Goal: Find specific page/section: Find specific page/section

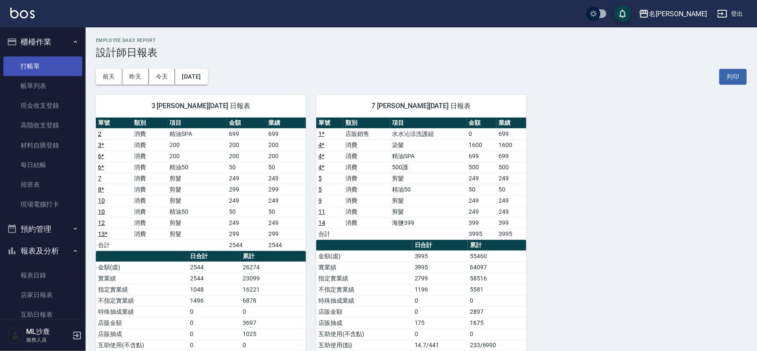
click at [32, 60] on link "打帳單" at bounding box center [42, 67] width 79 height 20
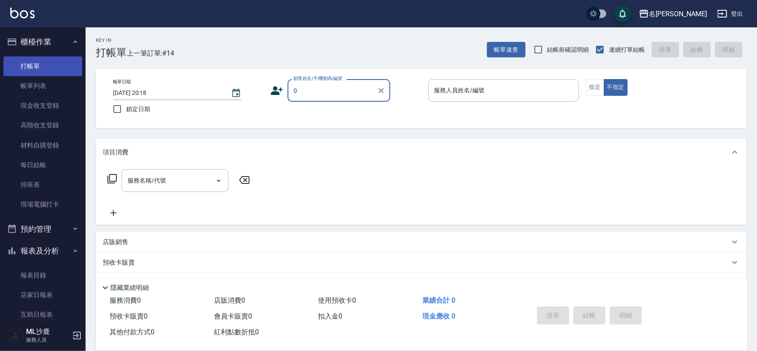
type input "無名字/0/null"
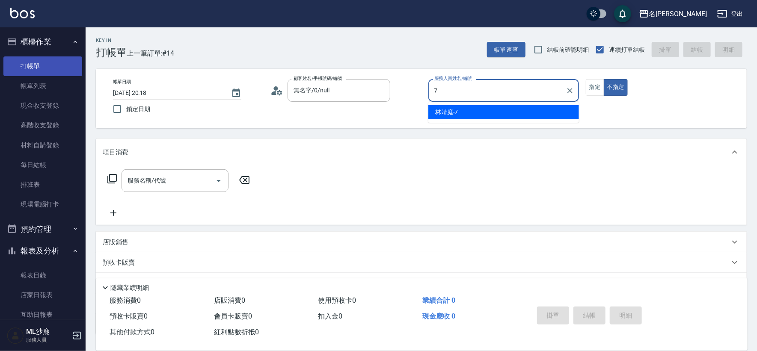
type input "[PERSON_NAME]-7"
type button "false"
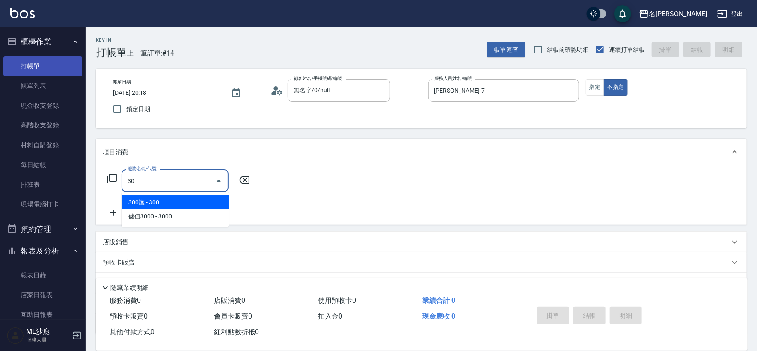
type input "306"
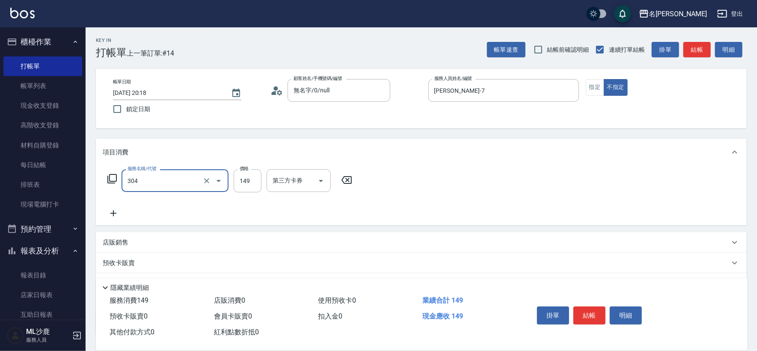
type input "剪髮(304)"
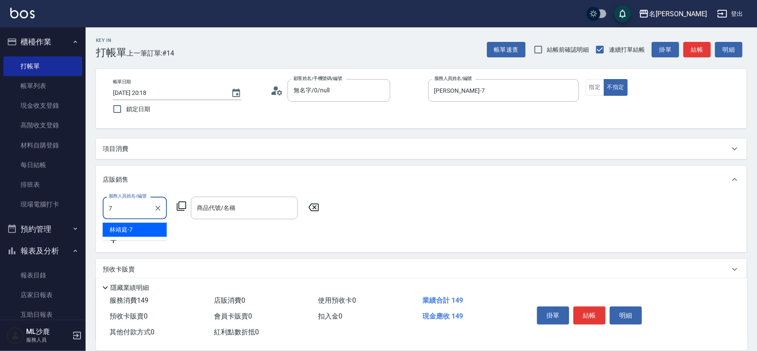
type input "[PERSON_NAME]-7"
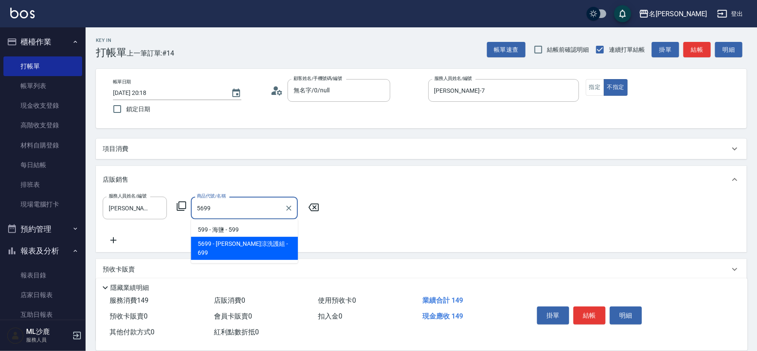
type input "水水沁涼洗護組"
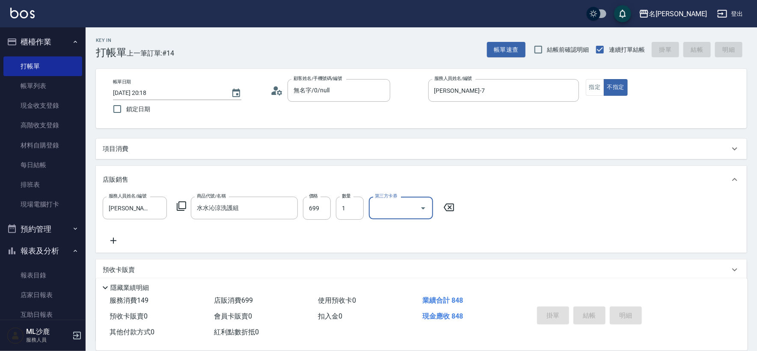
type input "[DATE] 20:19"
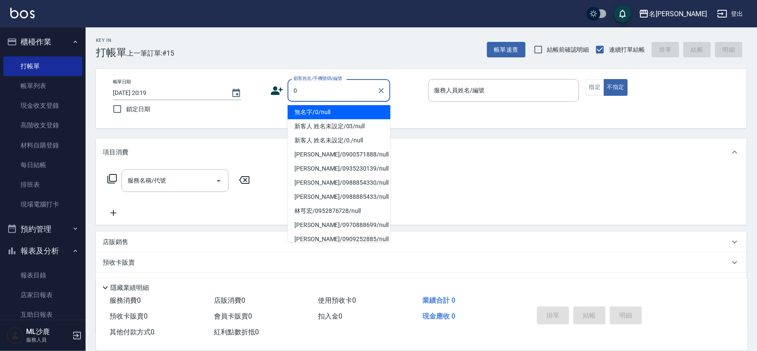
type input "無名字/0/null"
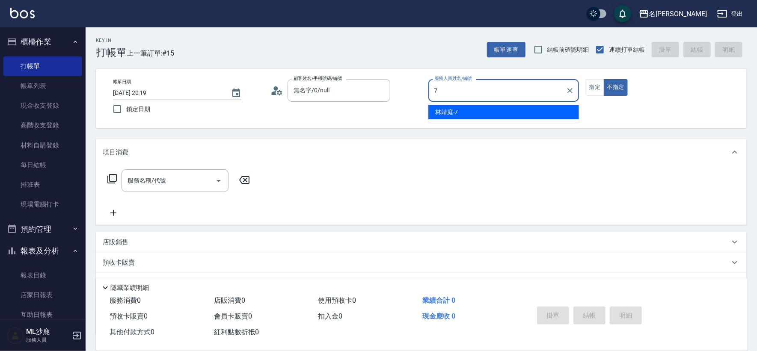
type input "[PERSON_NAME]-7"
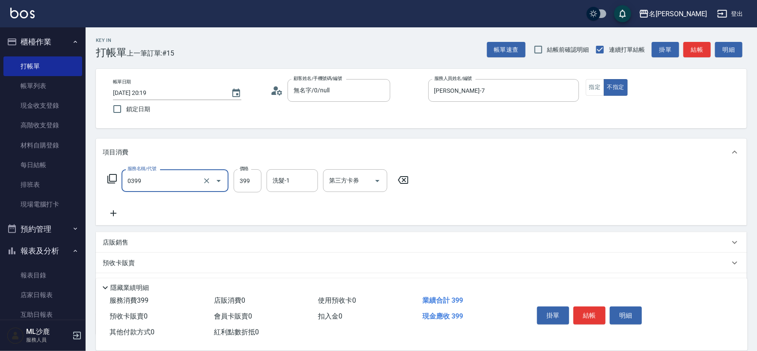
type input "海鹽399(0399)"
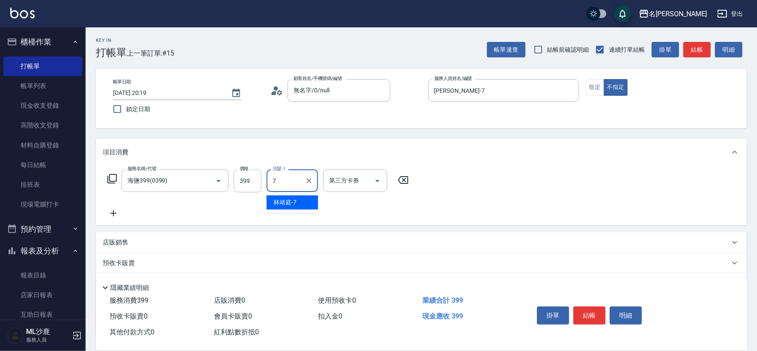
type input "[PERSON_NAME]-7"
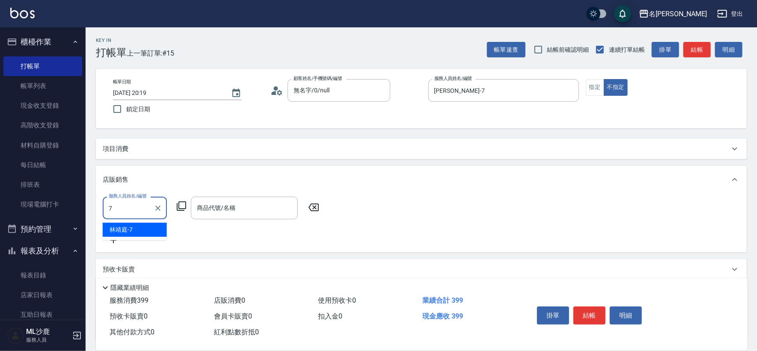
type input "[PERSON_NAME]-7"
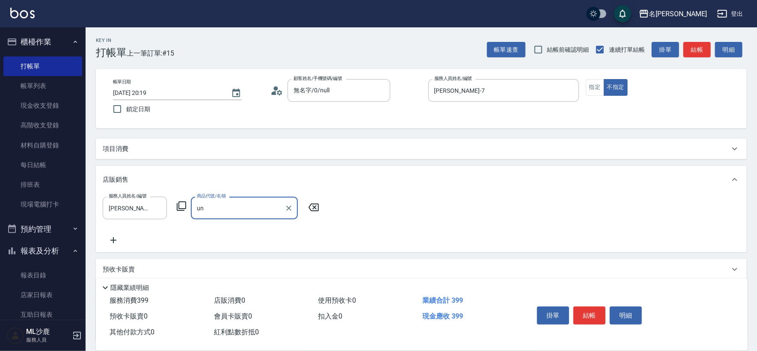
type input "u"
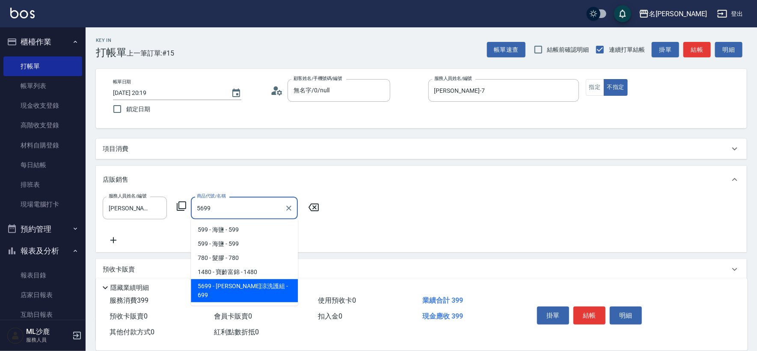
type input "水水沁涼洗護組"
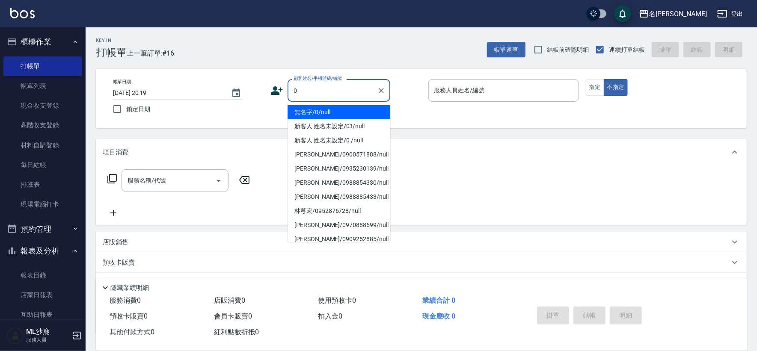
type input "無名字/0/null"
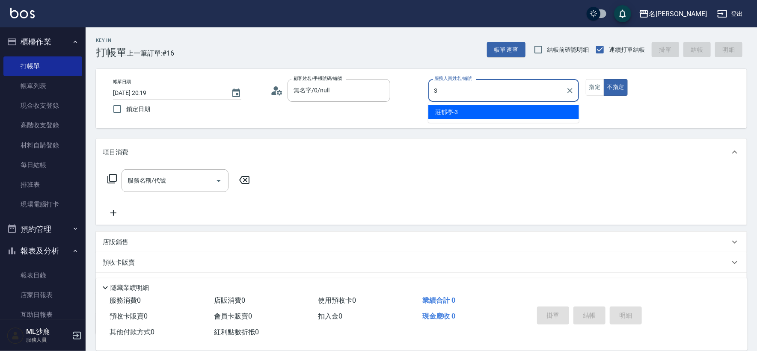
type input "[PERSON_NAME]-3"
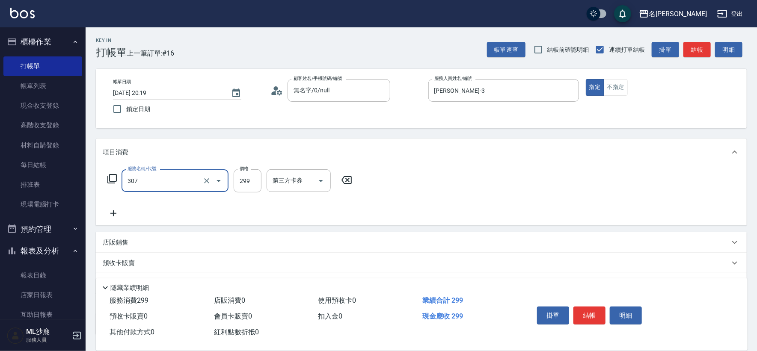
type input "剪髮(307)"
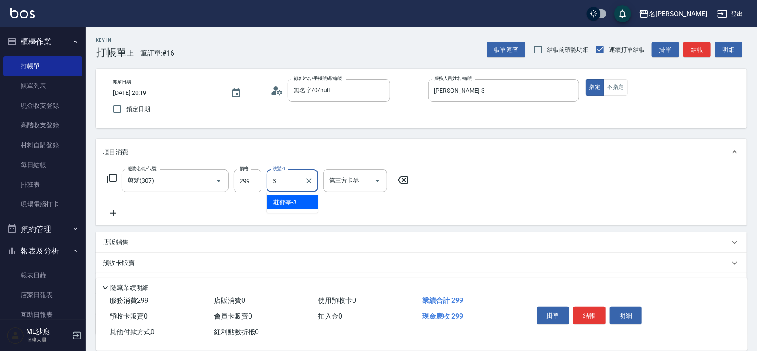
type input "[PERSON_NAME]-3"
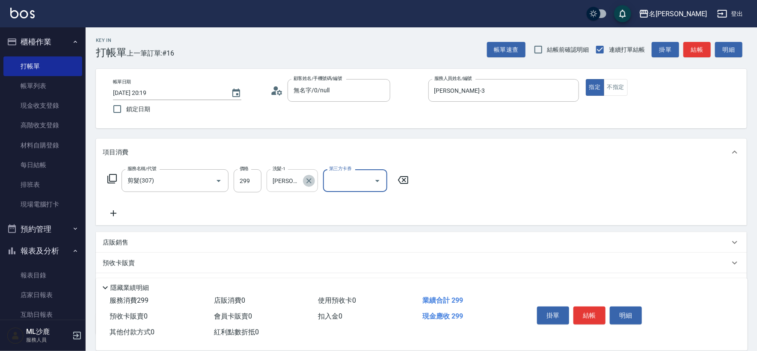
click at [307, 183] on icon "Clear" at bounding box center [309, 181] width 9 height 9
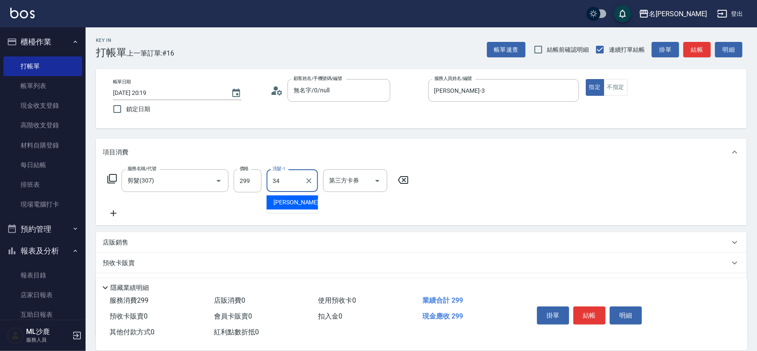
type input "[PERSON_NAME]-34"
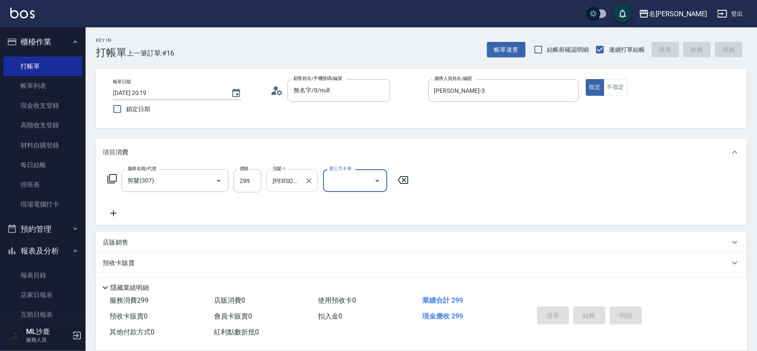
type input "[DATE] 20:20"
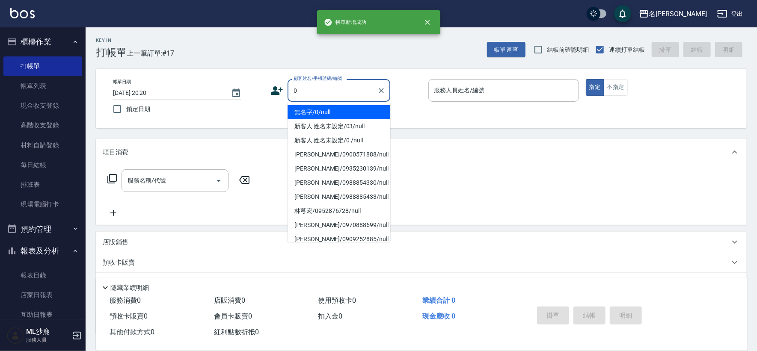
type input "無名字/0/null"
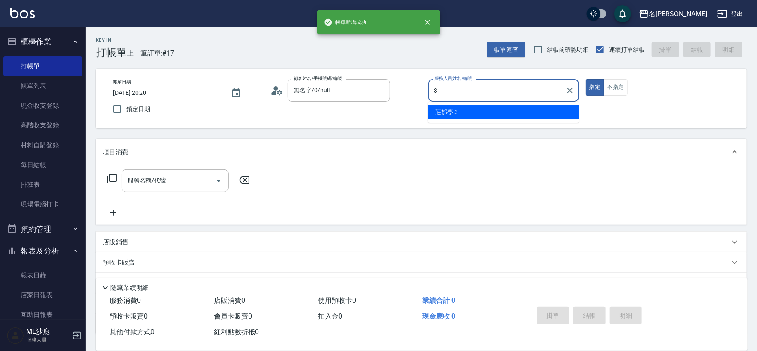
type input "[PERSON_NAME]-3"
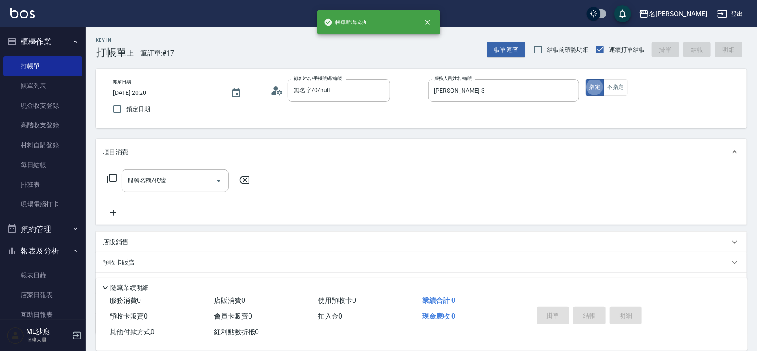
type button "true"
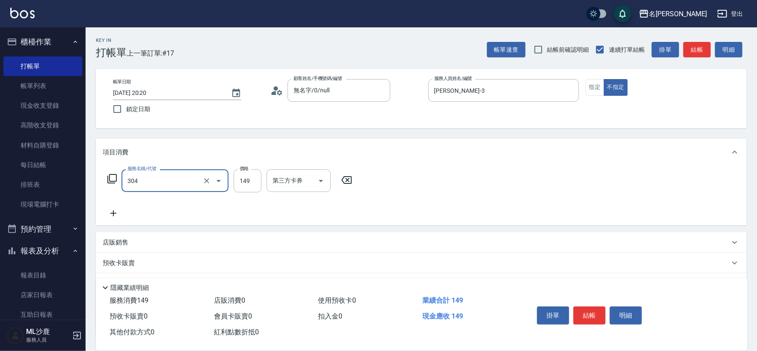
type input "剪髮(304)"
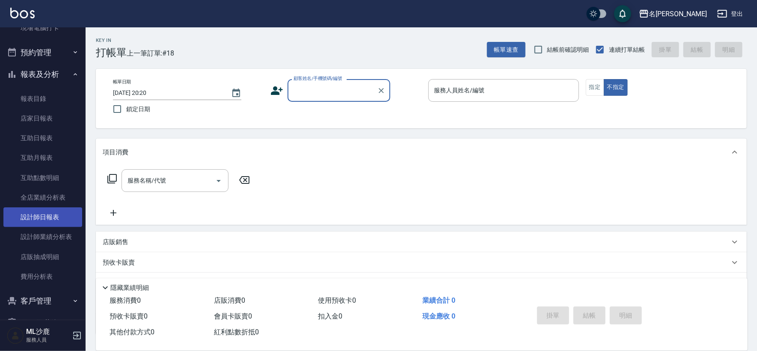
scroll to position [190, 0]
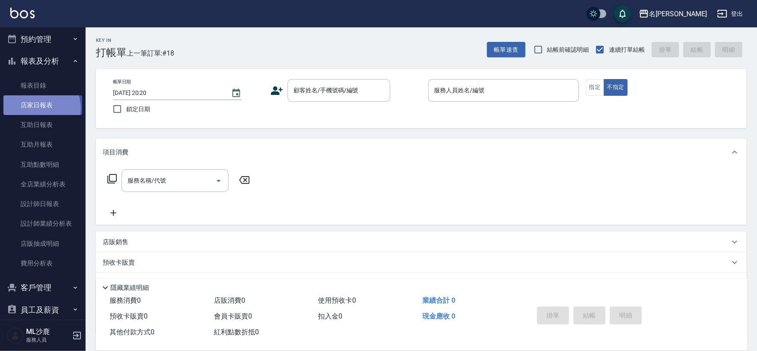
click at [39, 108] on link "店家日報表" at bounding box center [42, 105] width 79 height 20
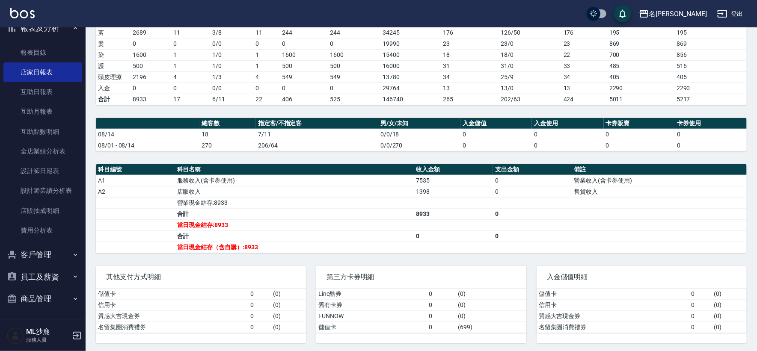
scroll to position [146, 0]
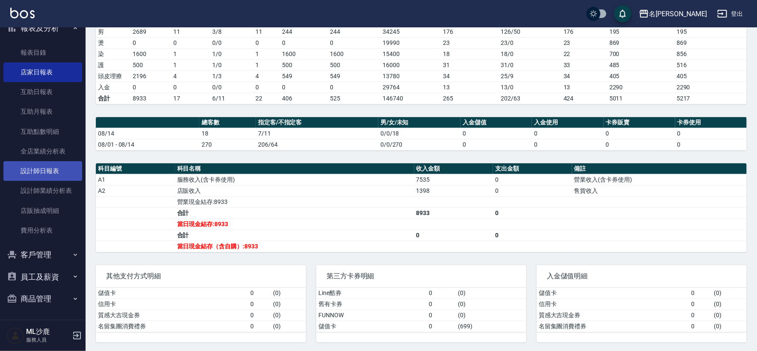
click at [50, 166] on link "設計師日報表" at bounding box center [42, 171] width 79 height 20
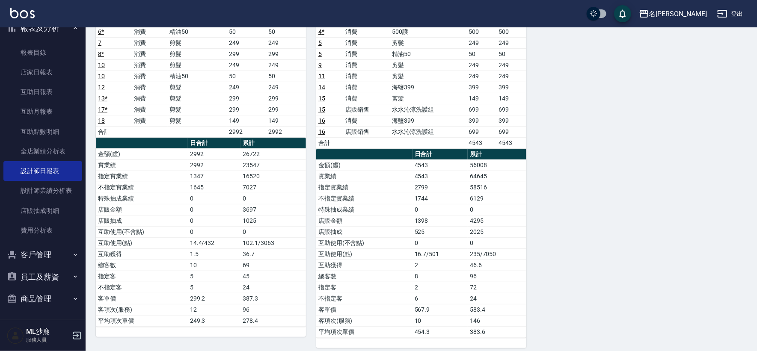
scroll to position [141, 0]
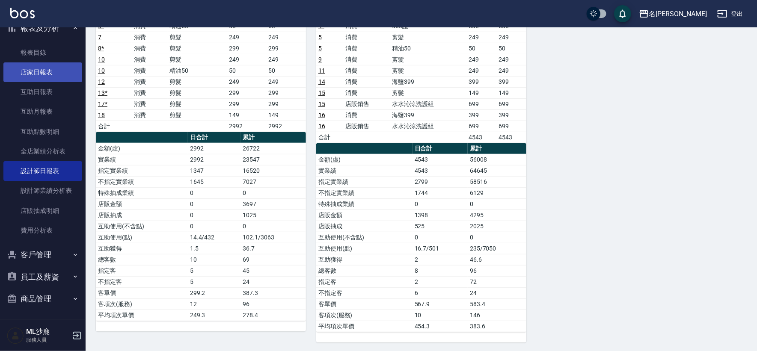
click at [45, 75] on link "店家日報表" at bounding box center [42, 73] width 79 height 20
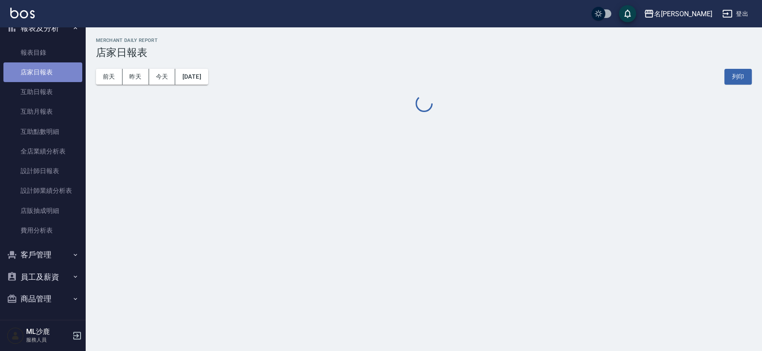
click at [45, 75] on link "店家日報表" at bounding box center [42, 73] width 79 height 20
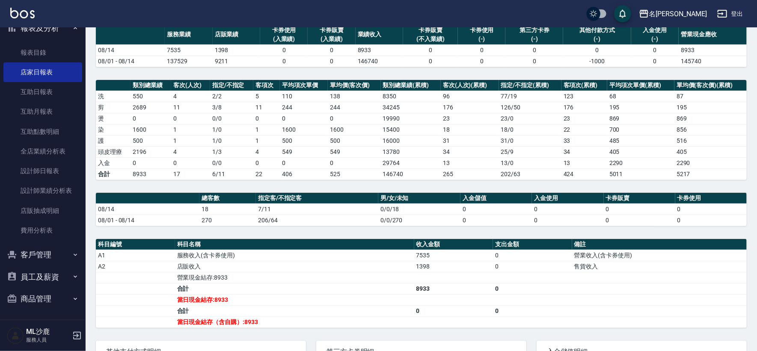
scroll to position [146, 0]
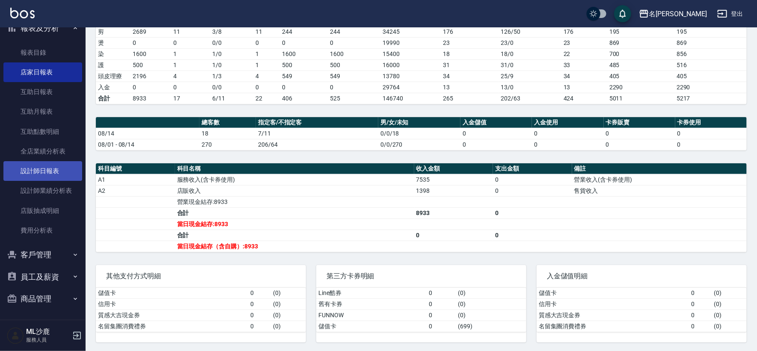
click at [56, 173] on link "設計師日報表" at bounding box center [42, 171] width 79 height 20
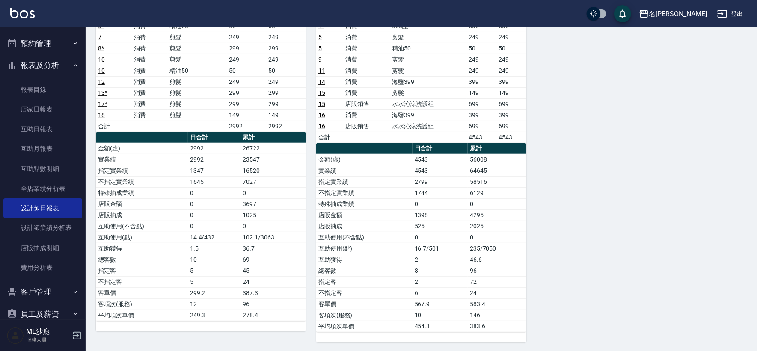
scroll to position [128, 0]
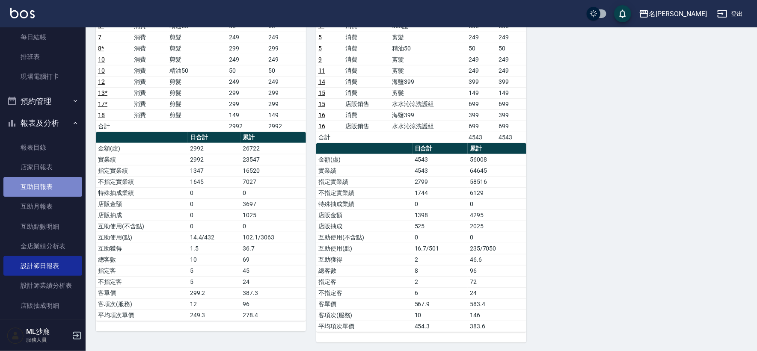
click at [56, 194] on link "互助日報表" at bounding box center [42, 187] width 79 height 20
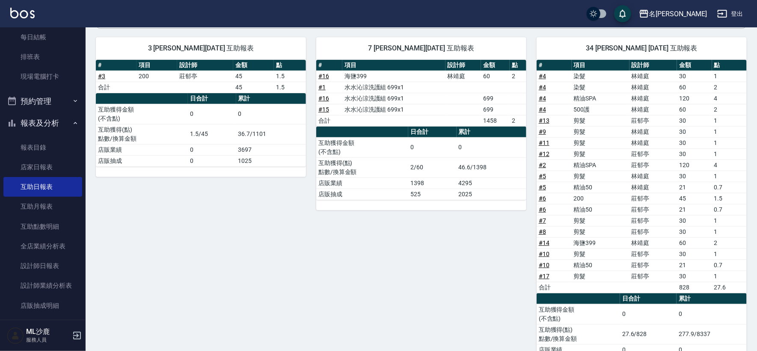
scroll to position [124, 0]
